Goal: Task Accomplishment & Management: Use online tool/utility

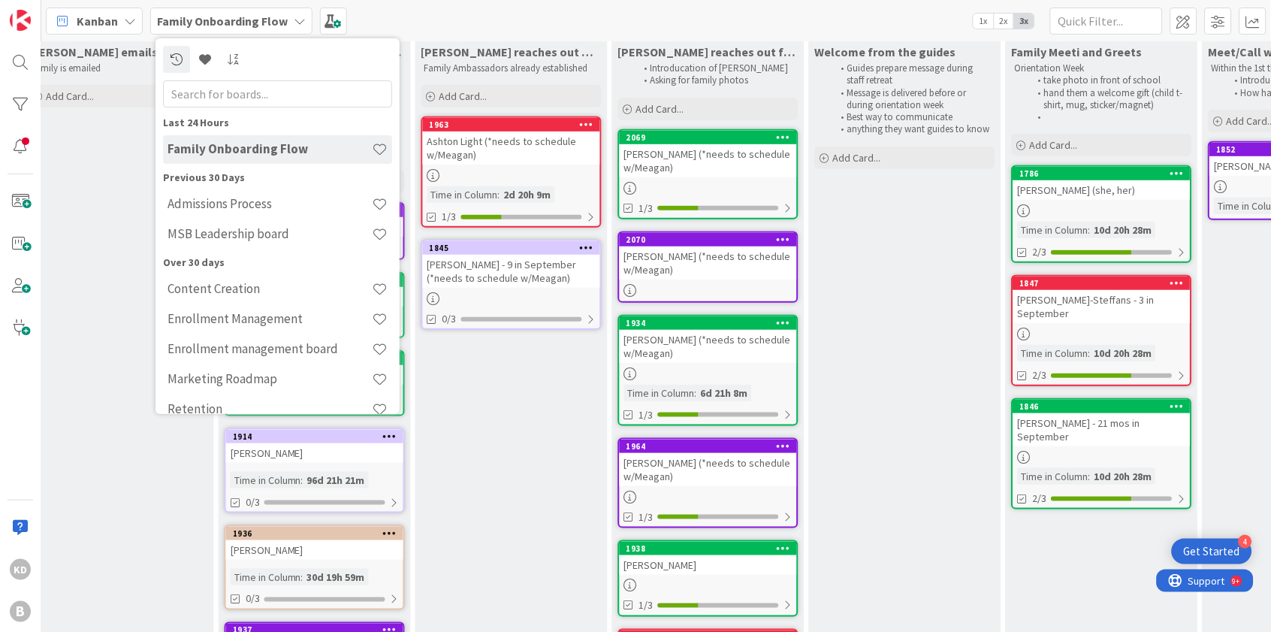
scroll to position [166, 424]
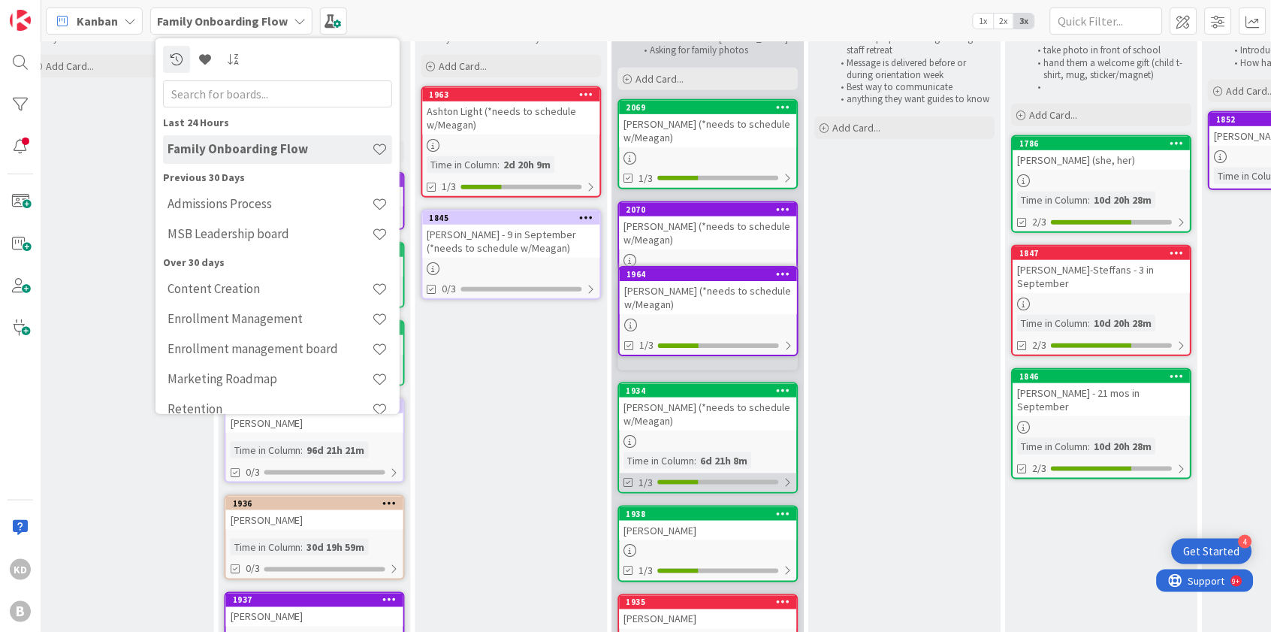
drag, startPoint x: 682, startPoint y: 413, endPoint x: 682, endPoint y: 369, distance: 44.3
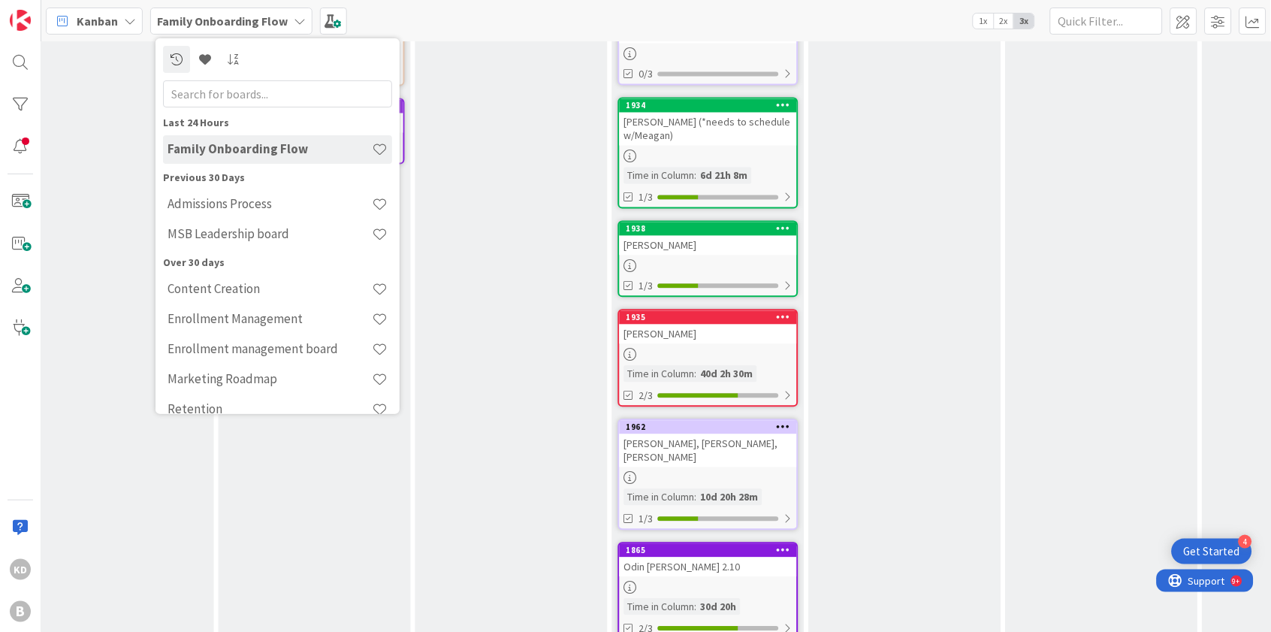
scroll to position [0, 0]
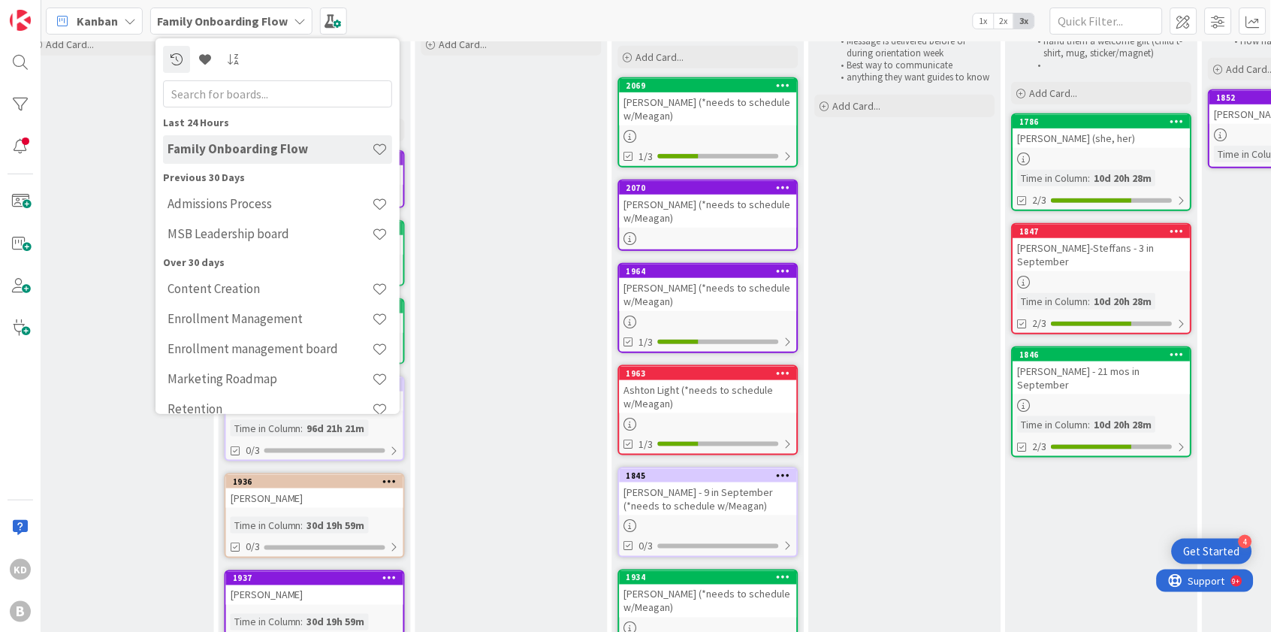
click at [497, 345] on div "[PERSON_NAME] reaches out with parent ambassador Family Ambassadors already est…" at bounding box center [511, 554] width 192 height 1137
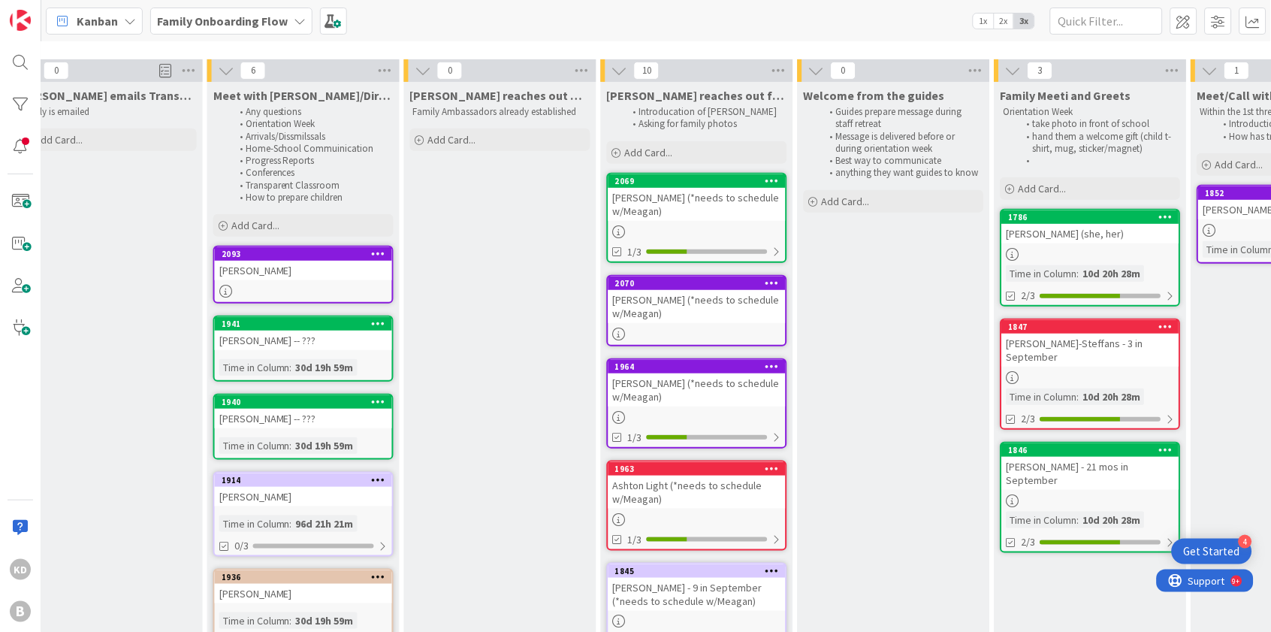
scroll to position [88, 436]
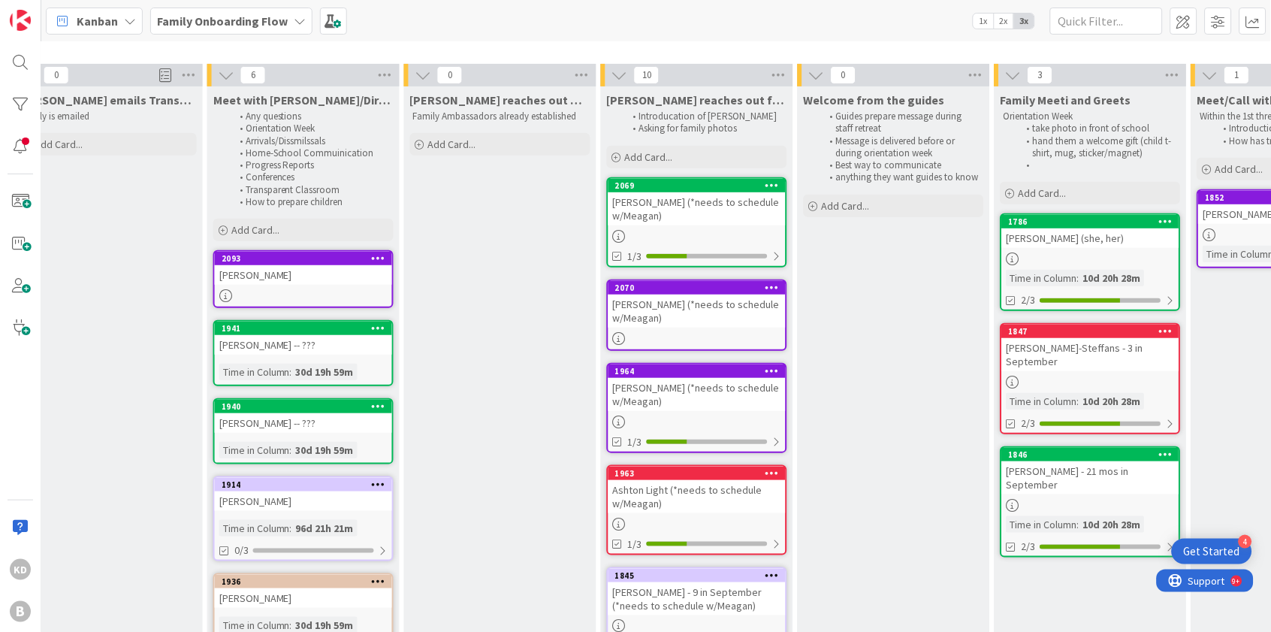
click at [273, 23] on b "Family Onboarding Flow" at bounding box center [222, 21] width 131 height 15
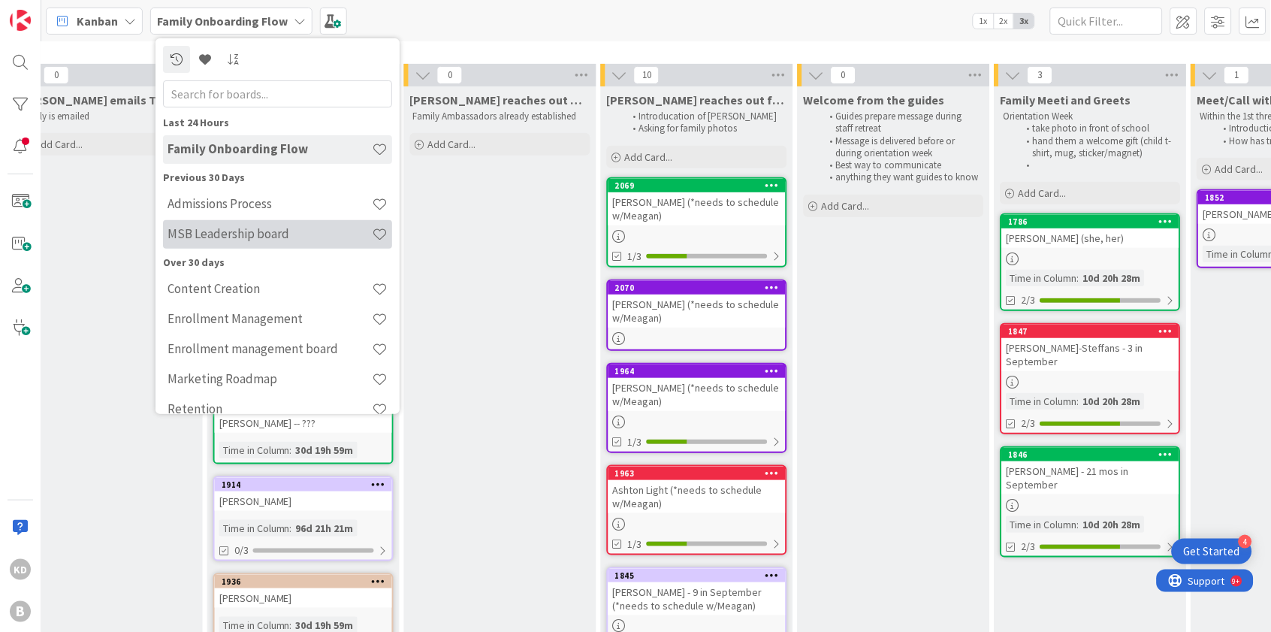
click at [219, 246] on div "MSB Leadership board" at bounding box center [277, 234] width 229 height 29
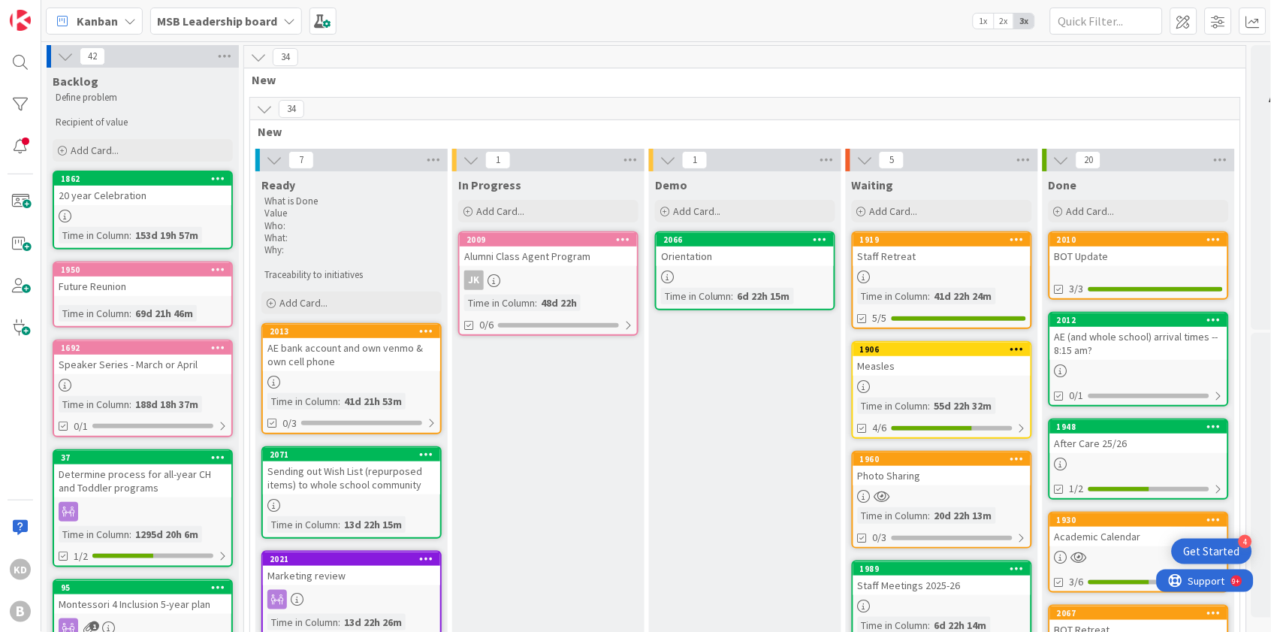
click at [257, 18] on b "MSB Leadership board" at bounding box center [217, 21] width 120 height 15
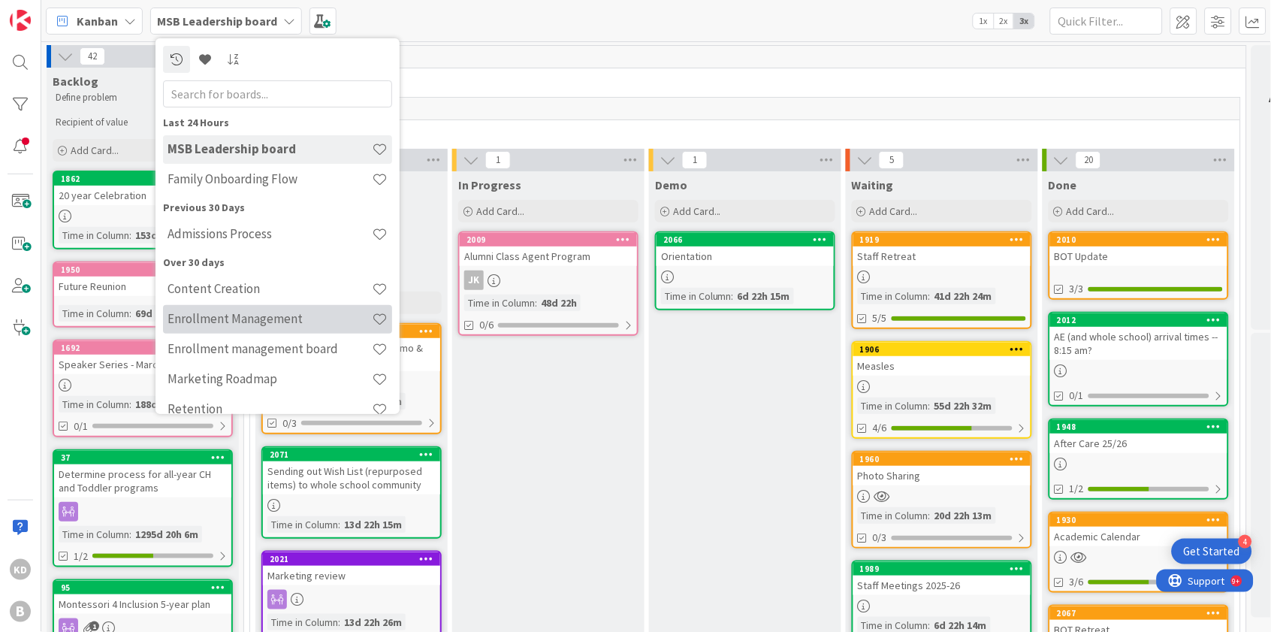
click at [222, 321] on h4 "Enrollment Management" at bounding box center [269, 318] width 204 height 15
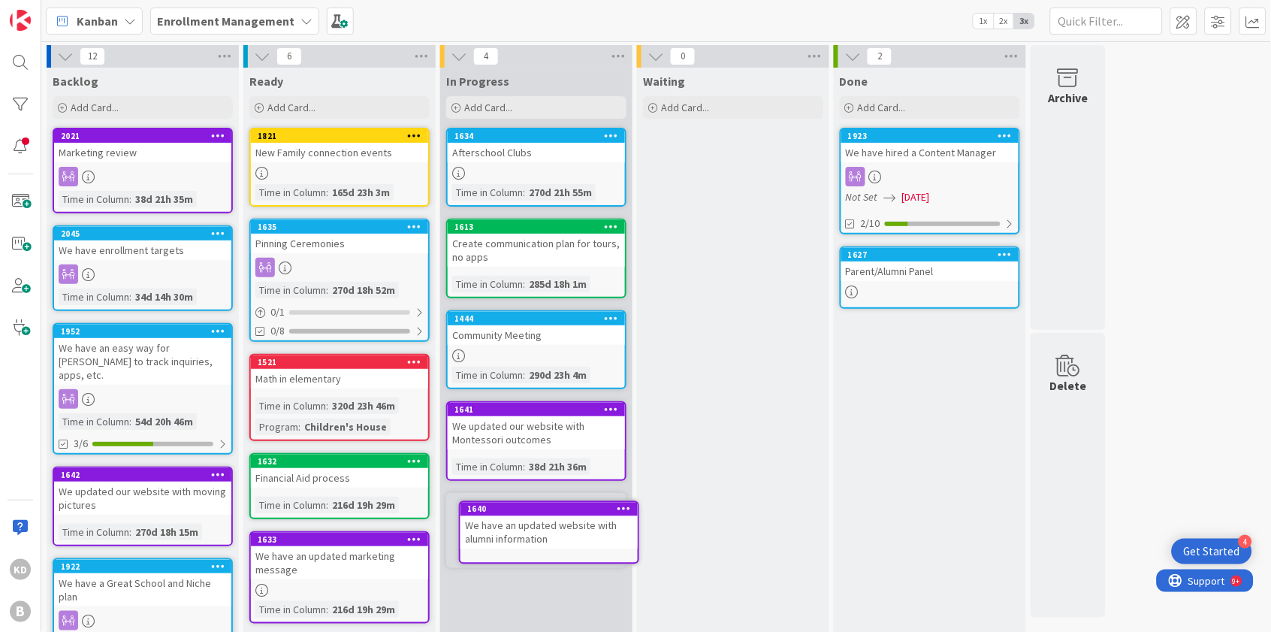
scroll to position [50, 0]
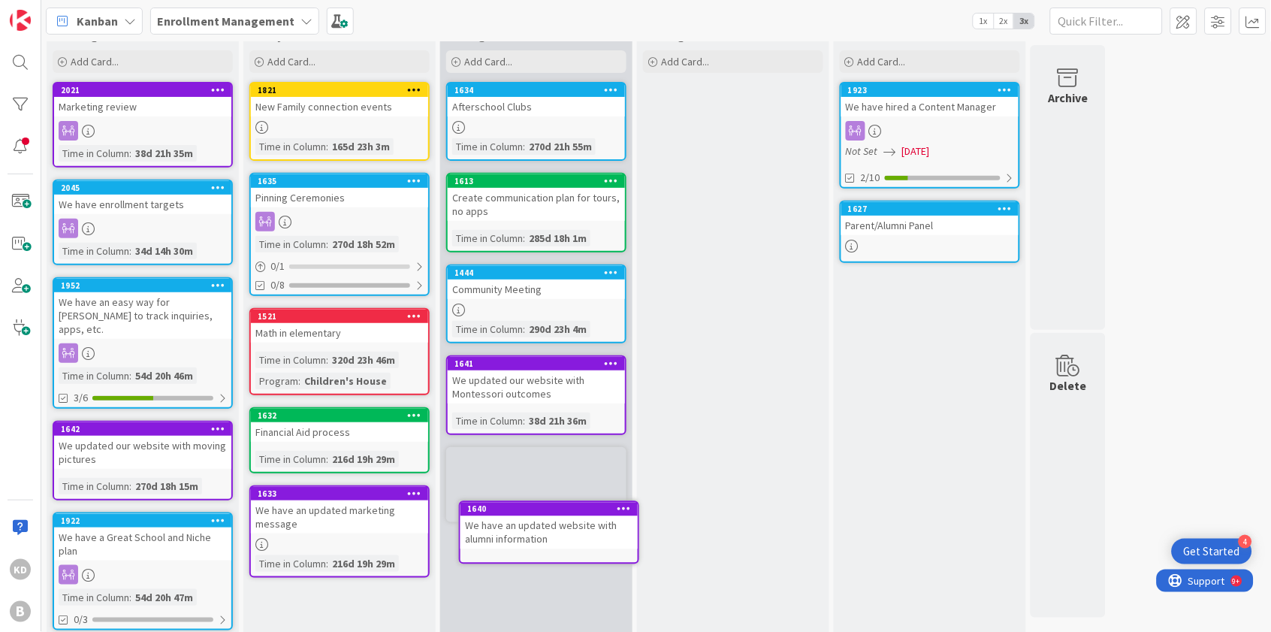
drag, startPoint x: 337, startPoint y: 357, endPoint x: 381, endPoint y: 394, distance: 57.6
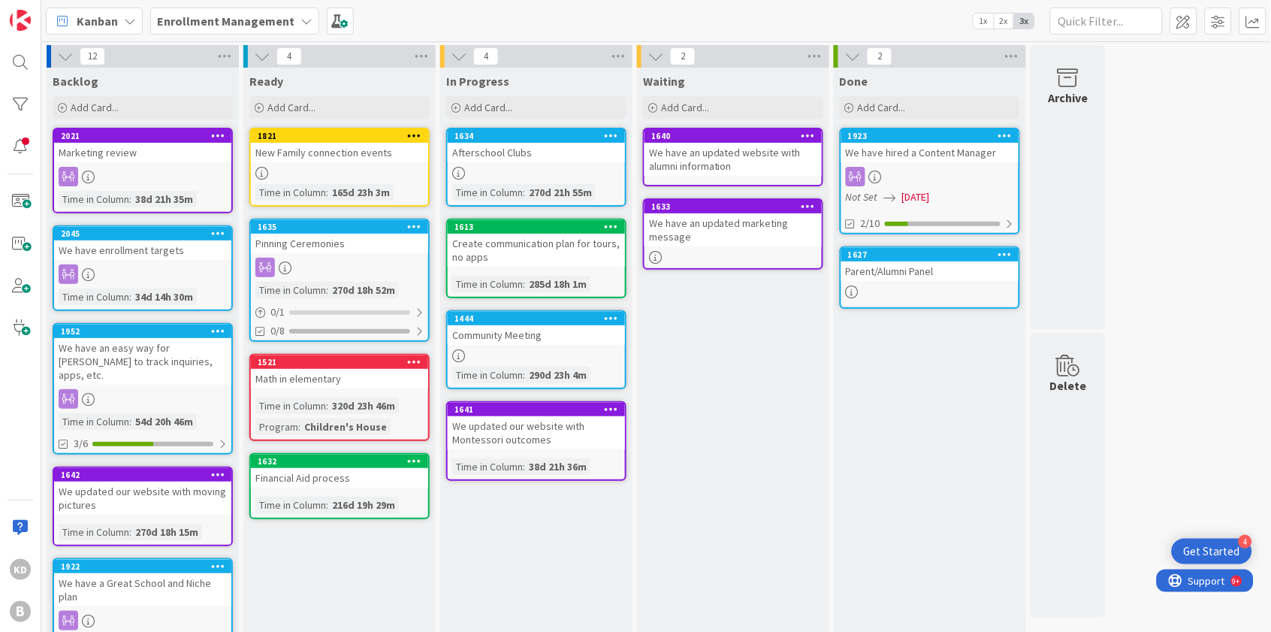
scroll to position [0, 0]
click at [296, 109] on span "Add Card..." at bounding box center [291, 108] width 48 height 14
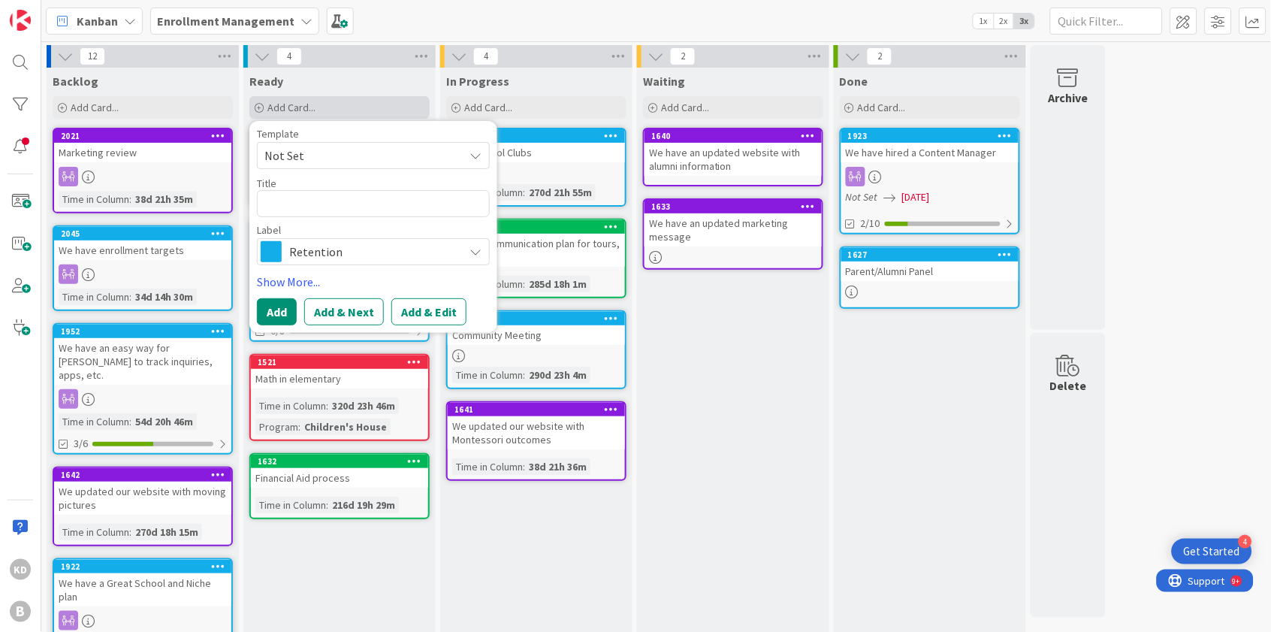
type textarea "x"
type textarea "R"
type textarea "x"
type textarea "Re"
type textarea "x"
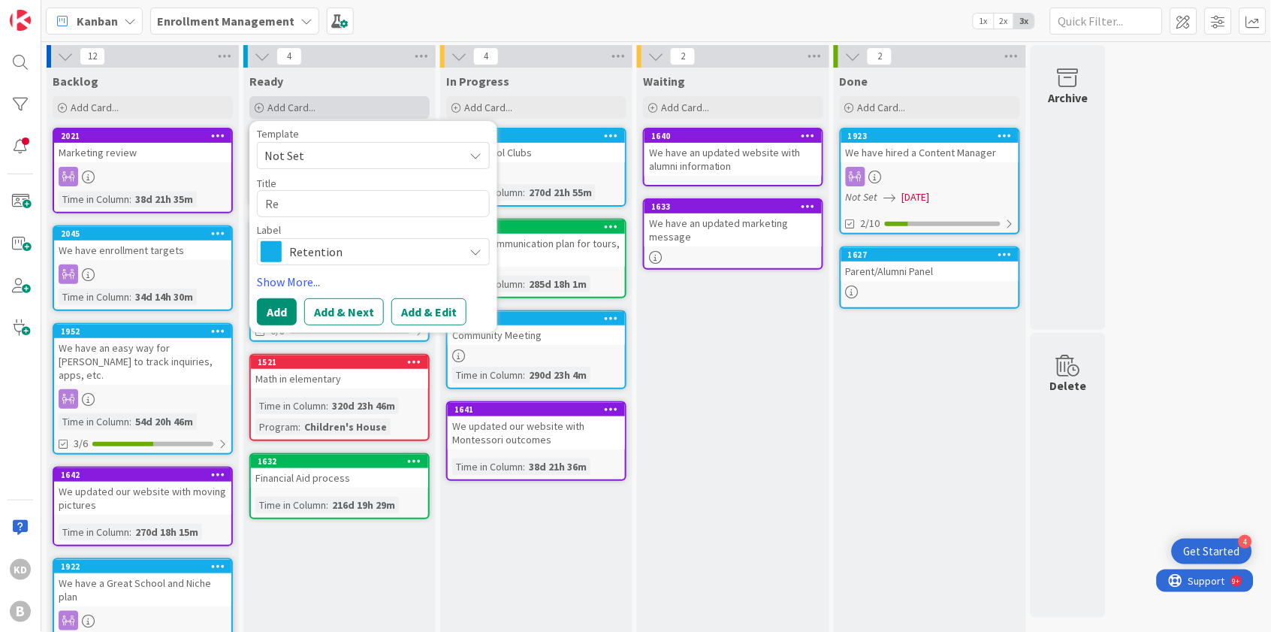
type textarea "Rev"
type textarea "x"
type textarea "Revi"
type textarea "x"
type textarea "Revie"
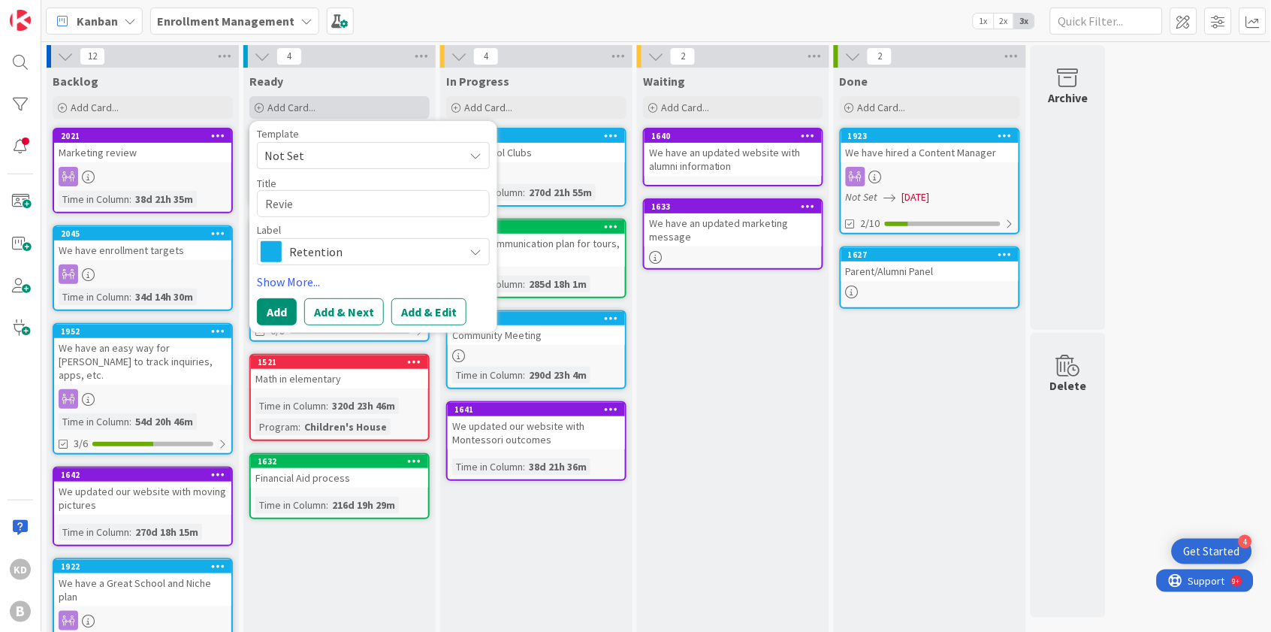
type textarea "x"
type textarea "Review"
type textarea "x"
type textarea "Review"
type textarea "x"
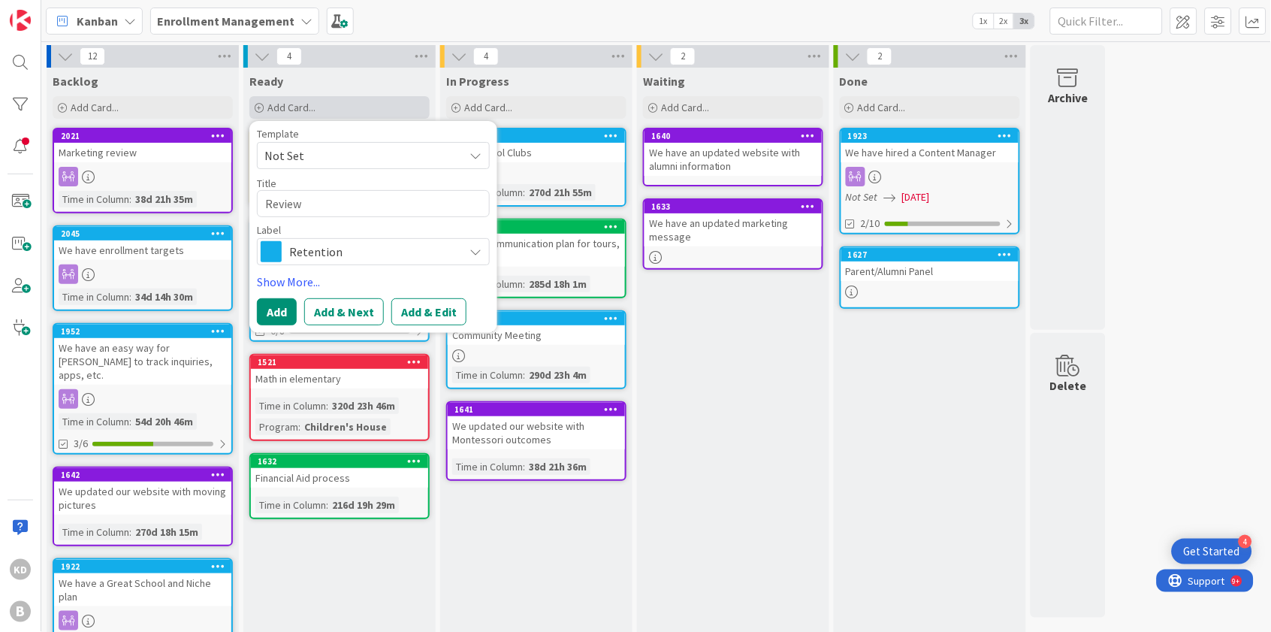
type textarea "Review a"
type textarea "x"
type textarea "Review ap"
type textarea "x"
type textarea "Review app"
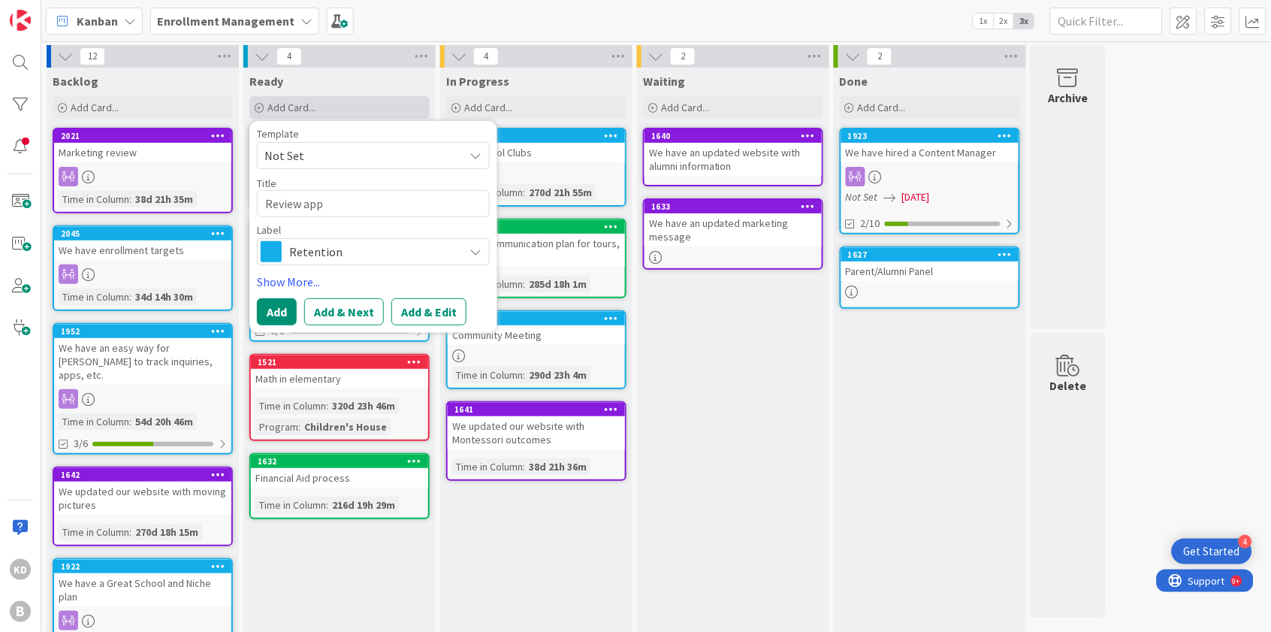
type textarea "x"
type textarea "Review appl"
type textarea "x"
type textarea "Review appli"
type textarea "x"
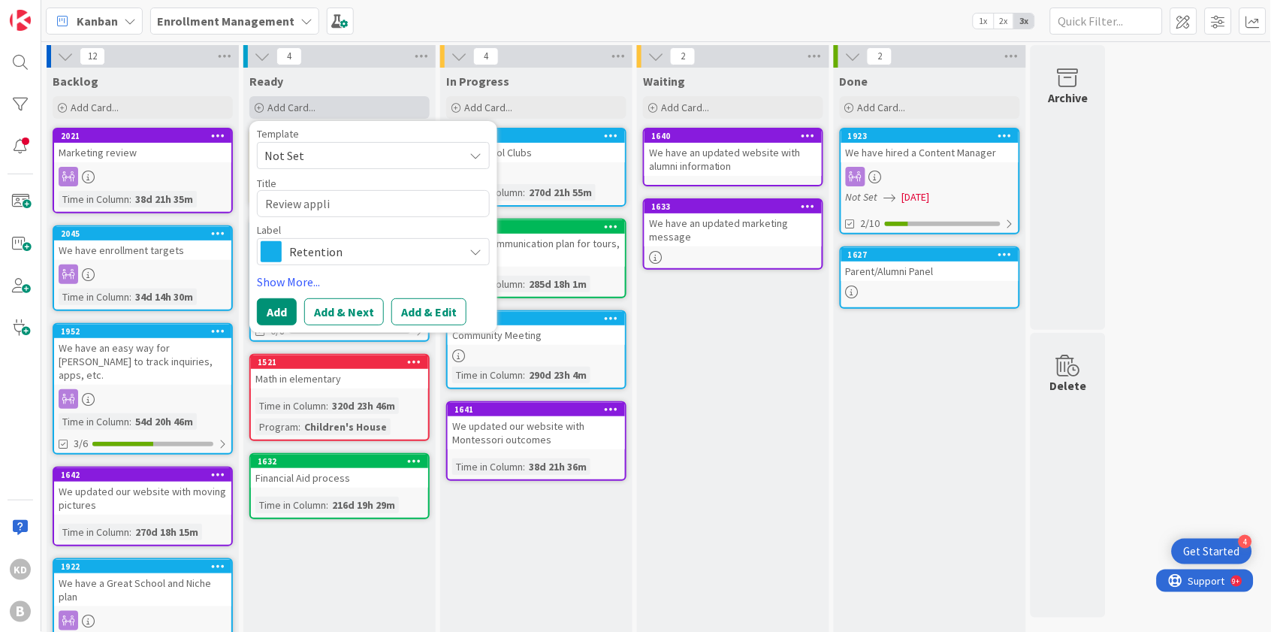
type textarea "Review applic"
type textarea "x"
type textarea "Review applica"
type textarea "x"
type textarea "Review applicat"
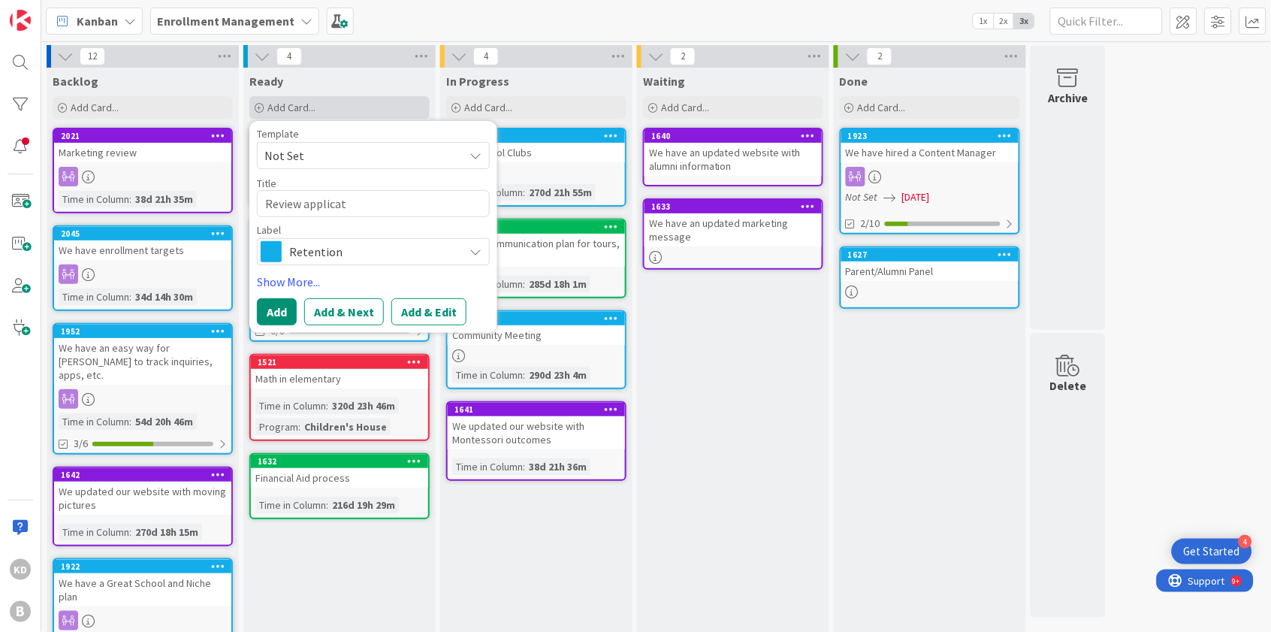
type textarea "x"
type textarea "Review applicati"
type textarea "x"
type textarea "Review applicatio"
type textarea "x"
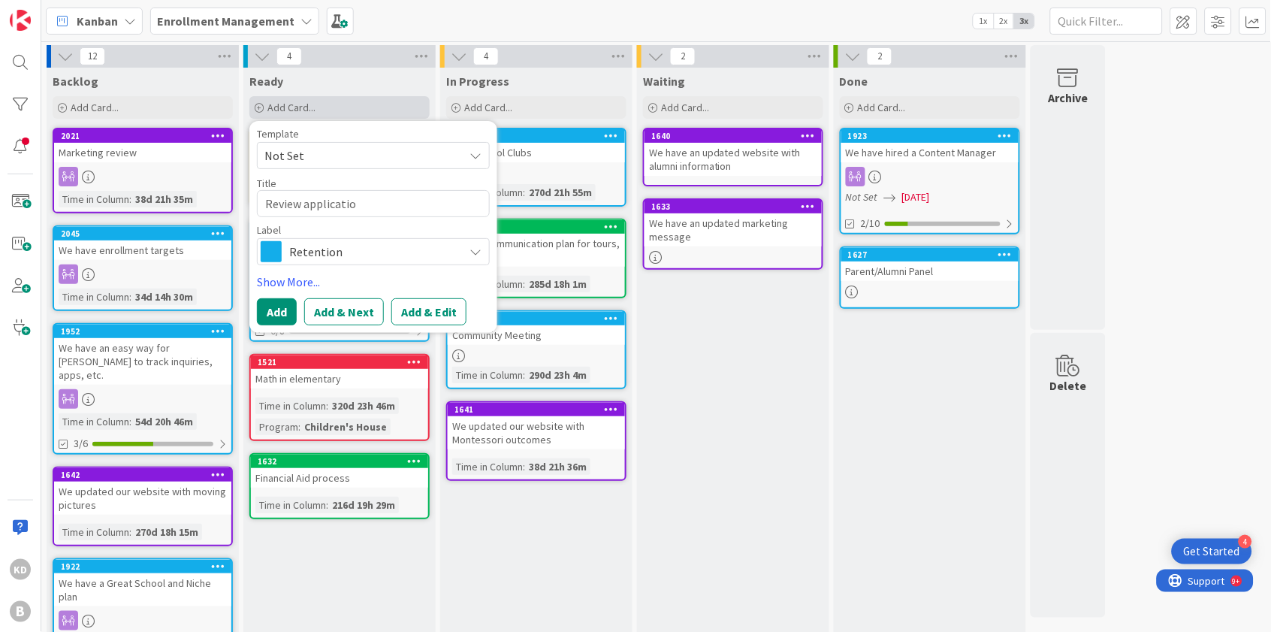
type textarea "Review application"
type textarea "x"
type textarea "Review application"
type textarea "x"
type textarea "Review application m"
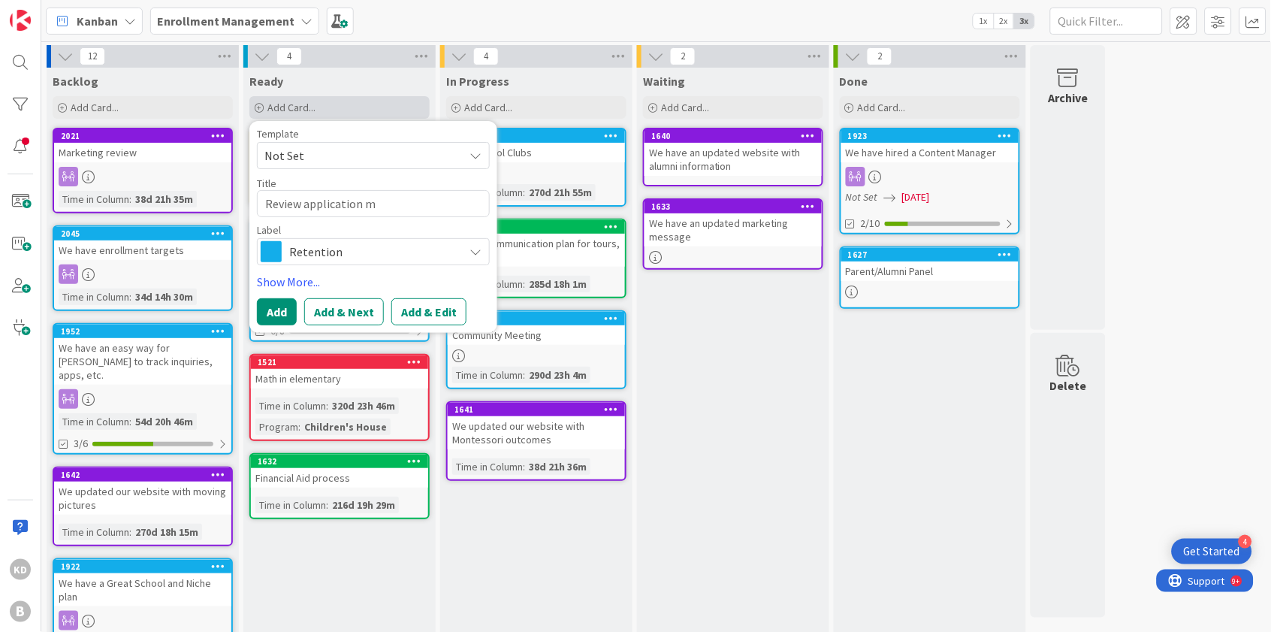
type textarea "x"
type textarea "Review application ma"
type textarea "x"
type textarea "Review application mat"
type textarea "x"
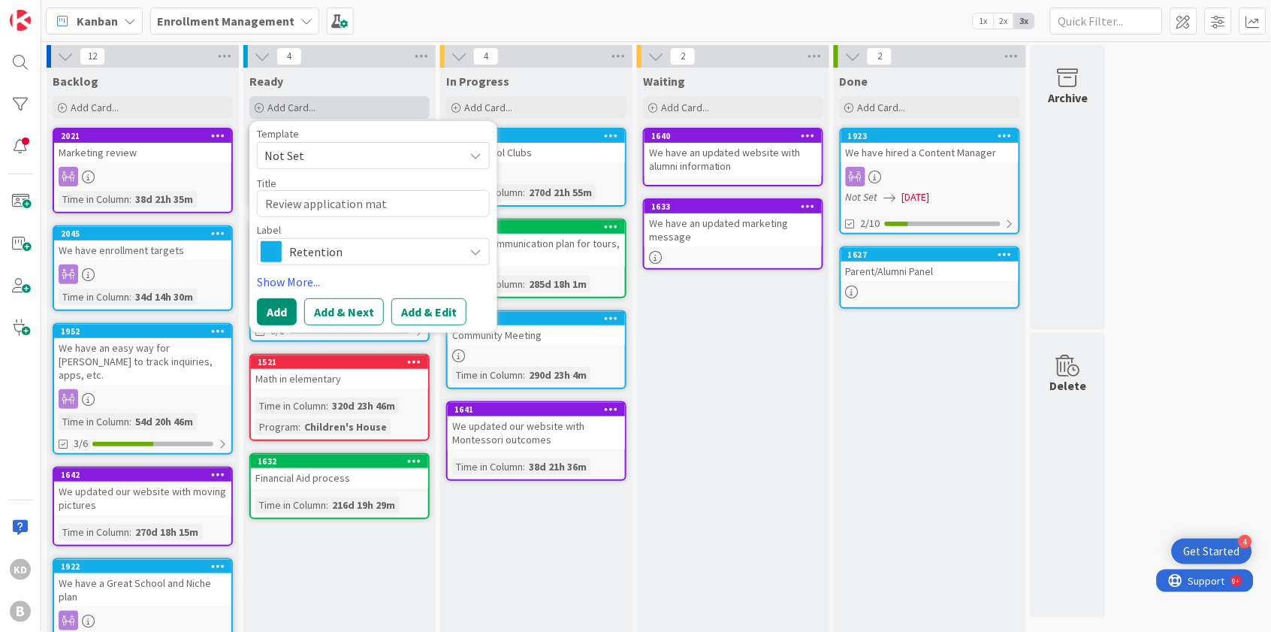
type textarea "Review application mate"
type textarea "x"
type textarea "Review application mater"
type textarea "x"
type textarea "Review application materi"
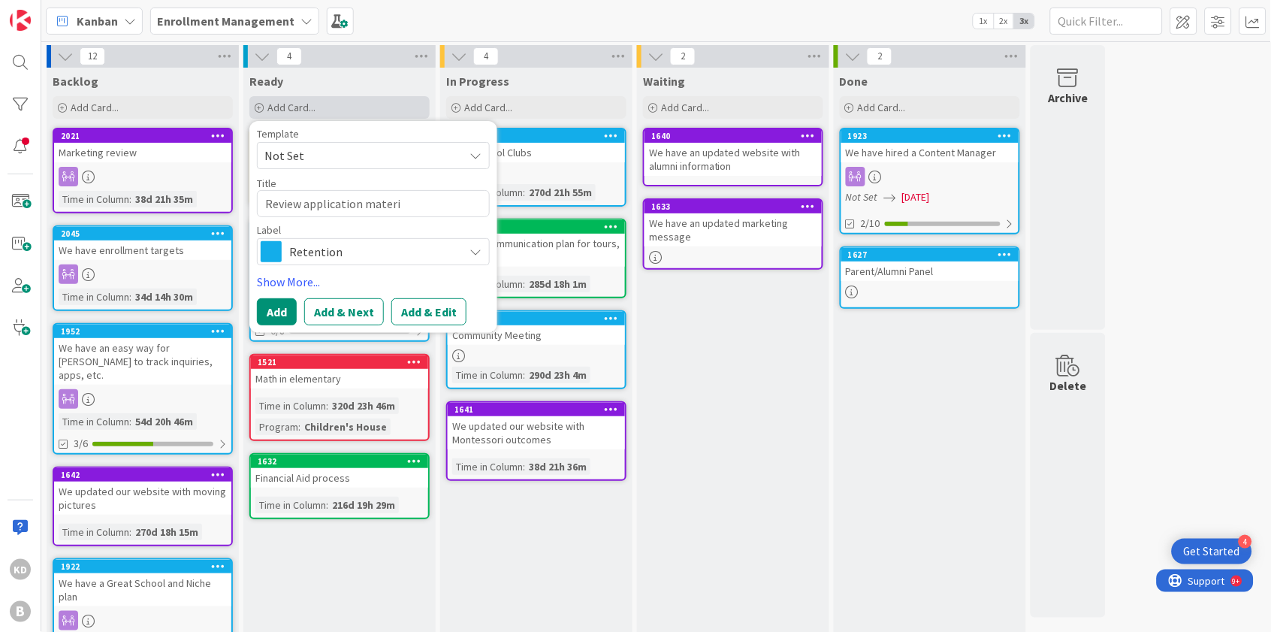
type textarea "x"
type textarea "Review application materia"
type textarea "x"
type textarea "Review application material"
type textarea "x"
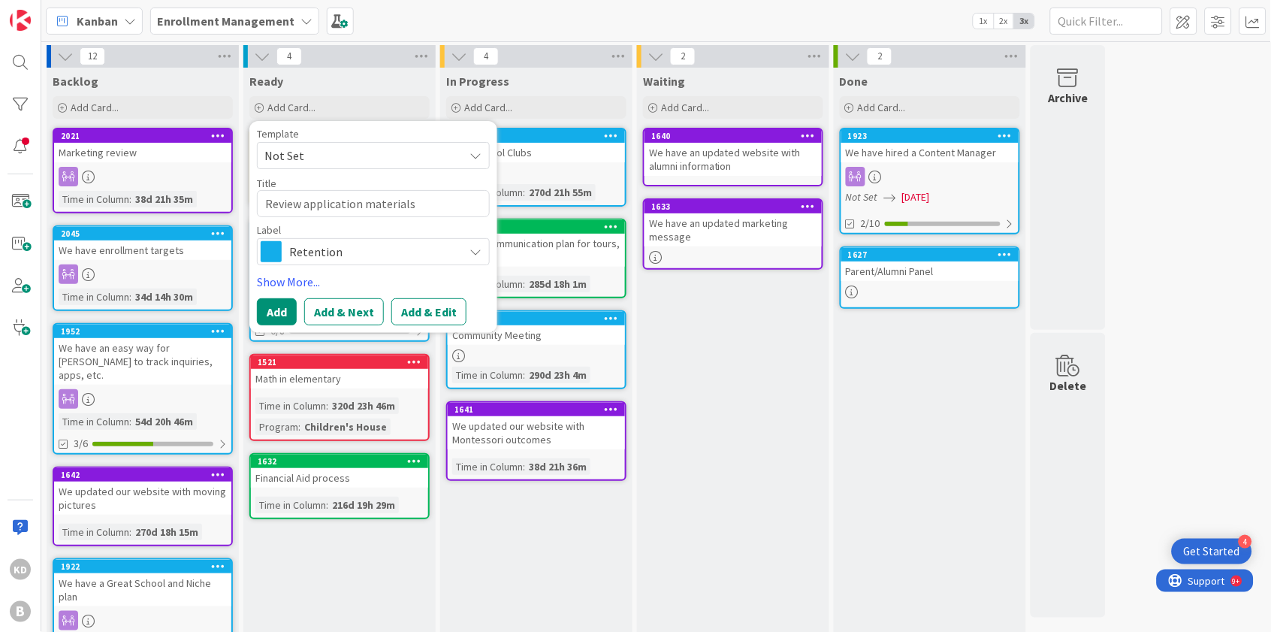
type textarea "Review application materials"
click at [327, 252] on span "Retention" at bounding box center [372, 251] width 167 height 21
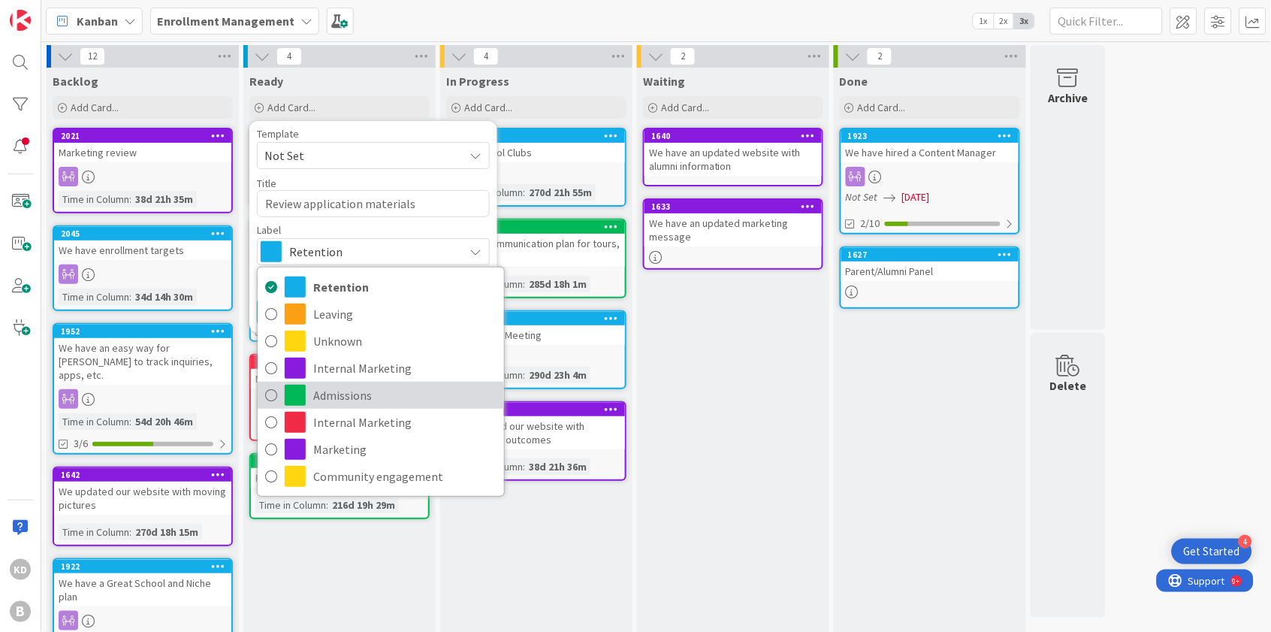
click at [338, 393] on span "Admissions" at bounding box center [404, 395] width 183 height 23
type textarea "x"
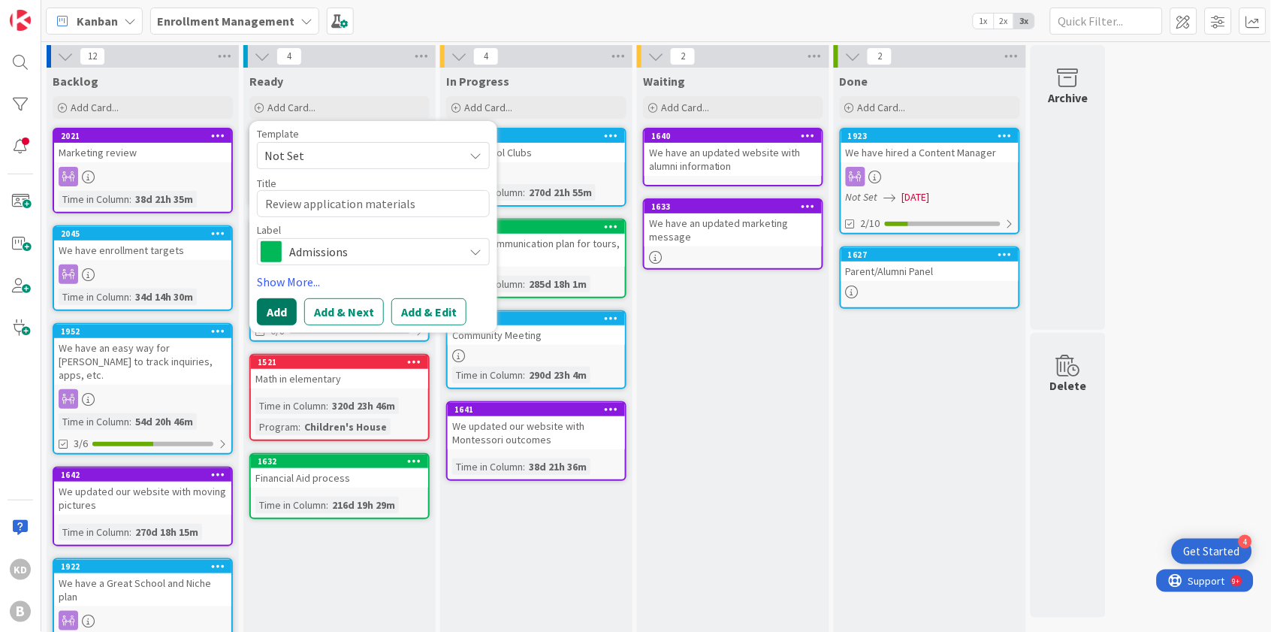
click at [287, 312] on button "Add" at bounding box center [277, 311] width 40 height 27
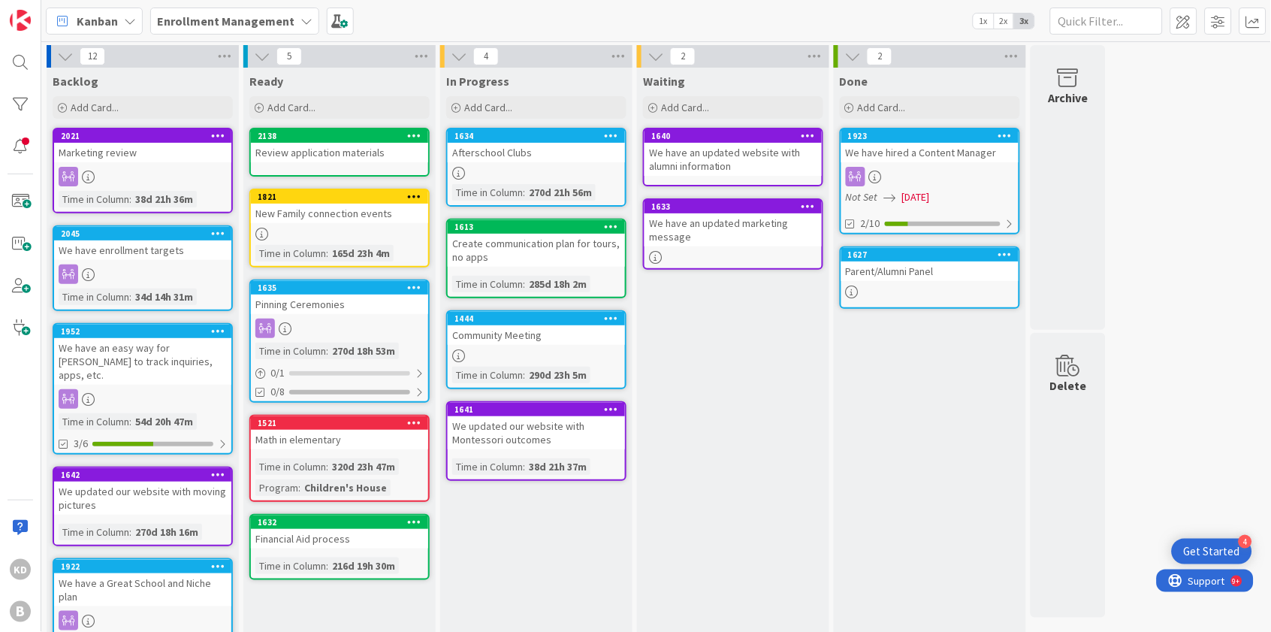
click at [333, 154] on div "Review application materials" at bounding box center [339, 153] width 177 height 20
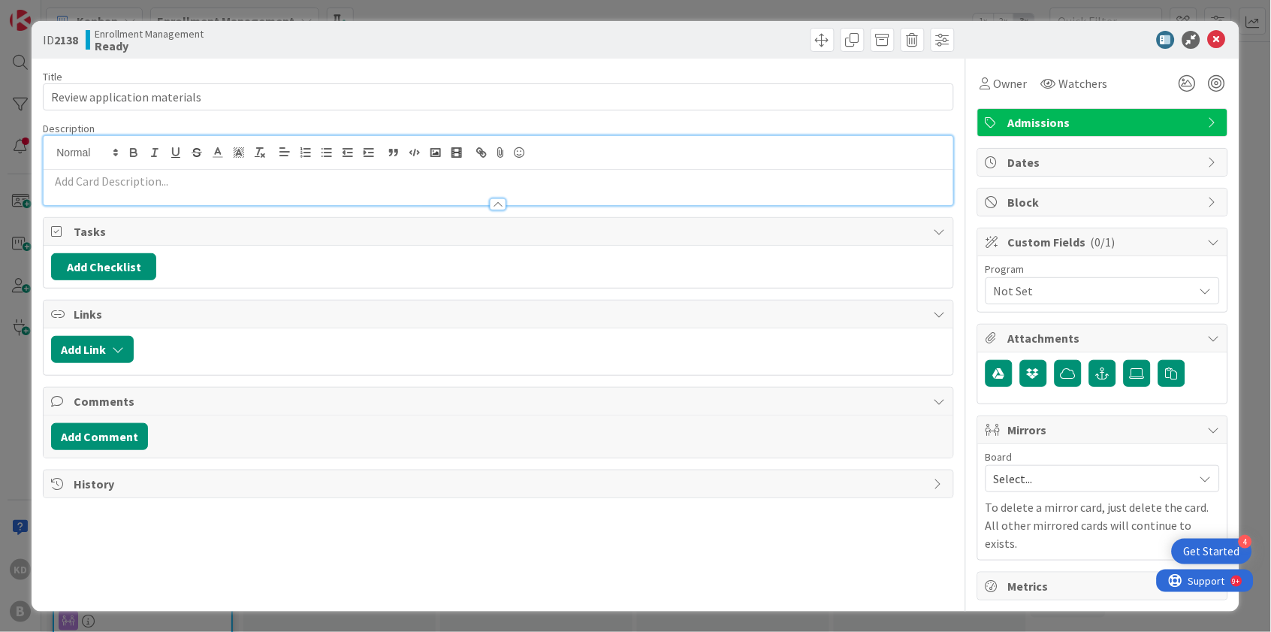
click at [185, 152] on div at bounding box center [498, 170] width 909 height 69
